Goal: Information Seeking & Learning: Learn about a topic

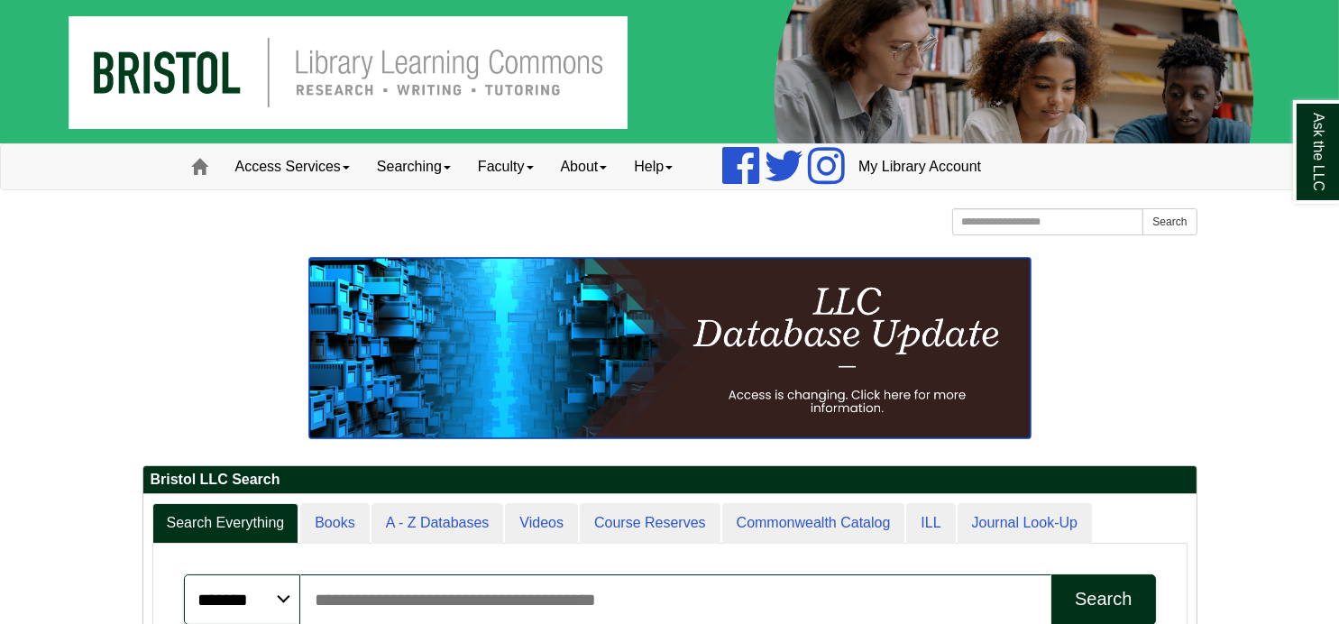
click at [779, 383] on img at bounding box center [669, 348] width 721 height 180
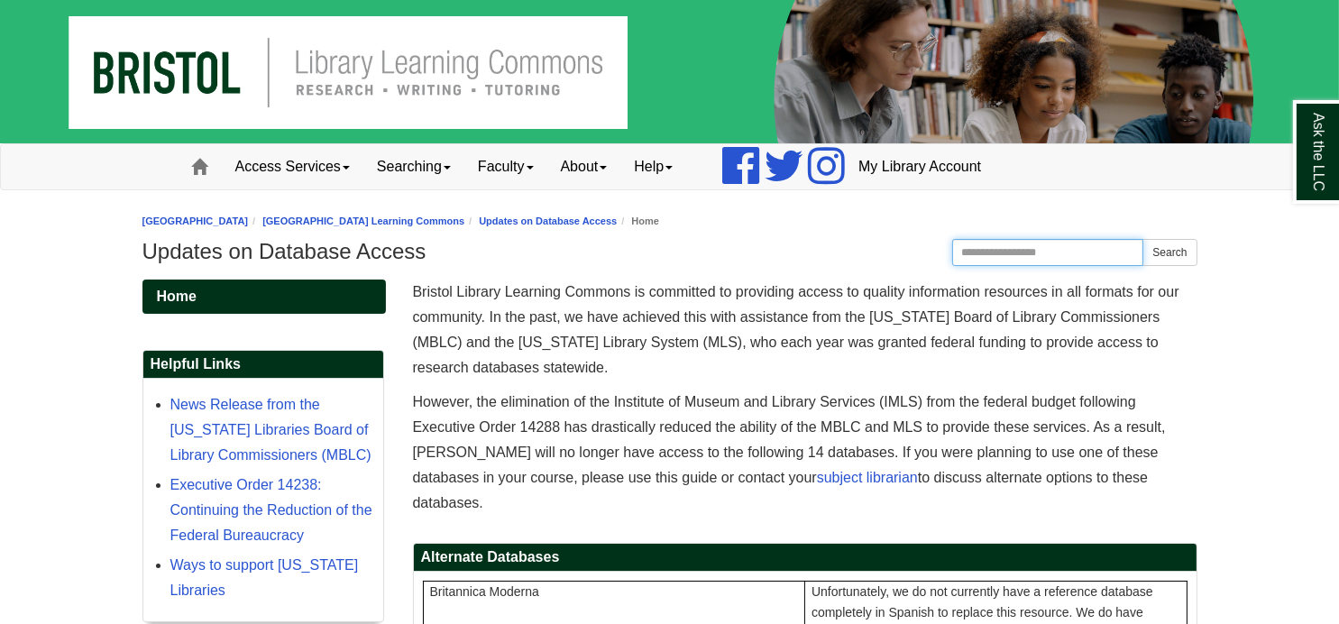
click at [1020, 252] on input "Search this Guide" at bounding box center [1048, 252] width 192 height 27
type input "**********"
click at [1142, 239] on button "Search" at bounding box center [1169, 252] width 54 height 27
